Goal: Find specific page/section: Find specific page/section

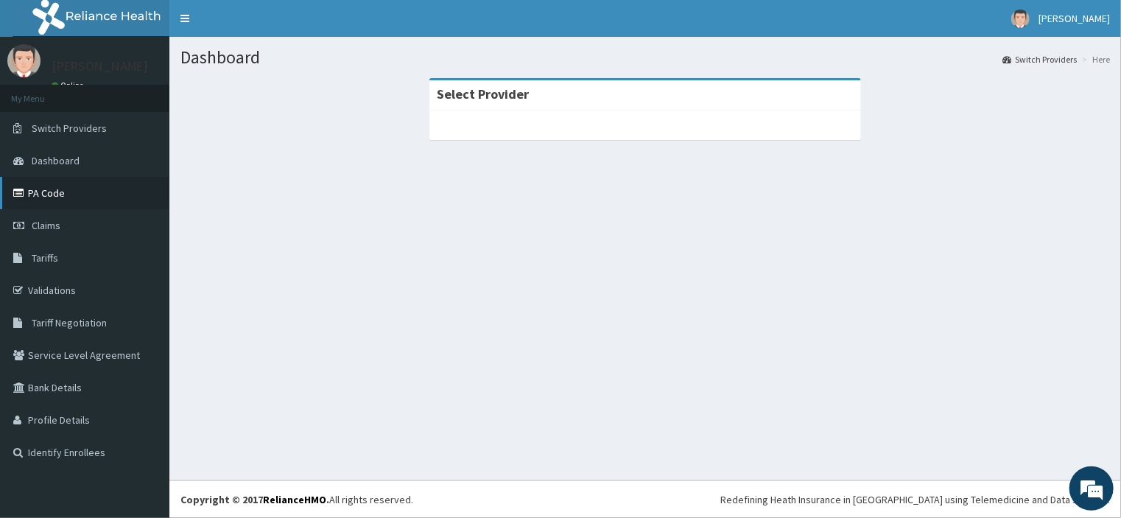
click at [43, 195] on link "PA Code" at bounding box center [84, 193] width 169 height 32
click at [53, 194] on link "PA Code" at bounding box center [84, 193] width 169 height 32
click at [32, 192] on link "PA Code" at bounding box center [84, 193] width 169 height 32
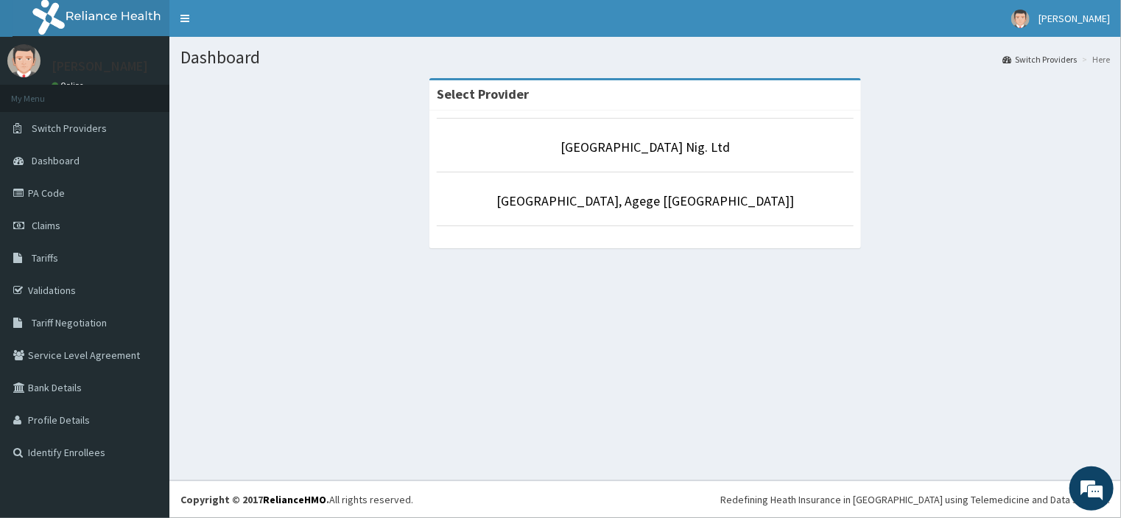
click at [54, 188] on link "PA Code" at bounding box center [84, 193] width 169 height 32
click at [50, 197] on link "PA Code" at bounding box center [84, 193] width 169 height 32
